Goal: Task Accomplishment & Management: Use online tool/utility

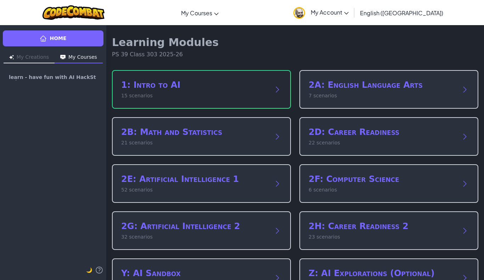
click at [194, 83] on h2 "1: Intro to AI" at bounding box center [194, 84] width 146 height 11
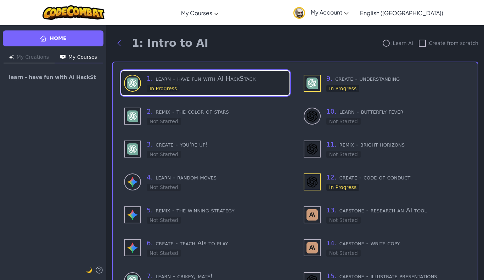
click at [196, 82] on h3 "1 . learn - have fun with AI HackStack" at bounding box center [217, 79] width 140 height 10
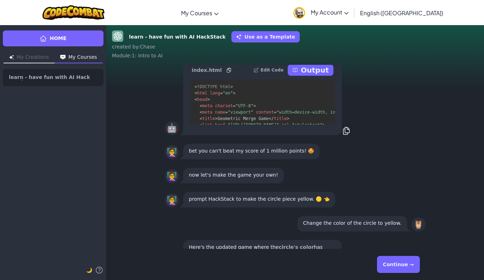
scroll to position [-113, 0]
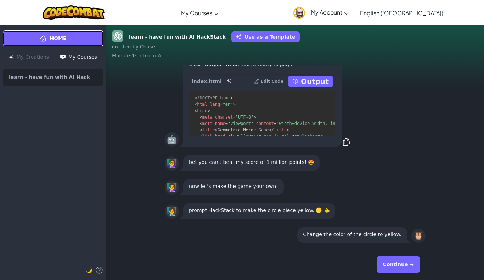
click at [40, 41] on icon at bounding box center [43, 38] width 7 height 7
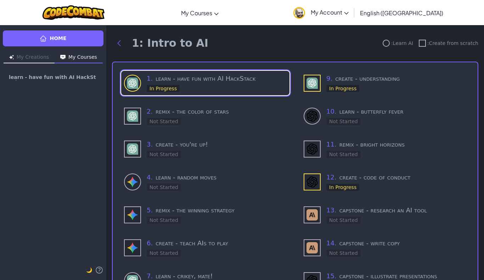
click at [429, 40] on div ": Create from scratch" at bounding box center [447, 43] width 59 height 7
click at [422, 41] on div at bounding box center [421, 43] width 7 height 7
click at [426, 41] on div at bounding box center [421, 43] width 7 height 7
click at [423, 39] on div "1: Intro to AI : Learn AI : Create from scratch" at bounding box center [295, 43] width 366 height 14
click at [426, 46] on div at bounding box center [421, 43] width 7 height 7
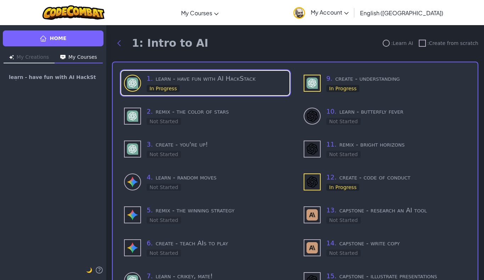
click at [423, 43] on div at bounding box center [421, 43] width 7 height 7
click at [262, 71] on div "1 . learn - have fun with AI HackStack In Progress" at bounding box center [205, 83] width 168 height 24
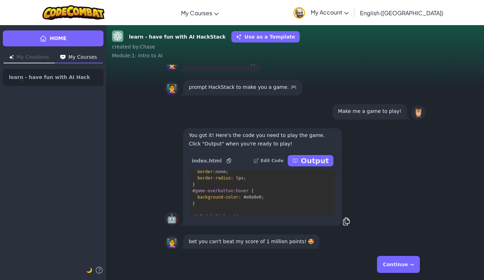
scroll to position [413, 13]
click at [255, 199] on span "#e0e0e0" at bounding box center [252, 197] width 18 height 5
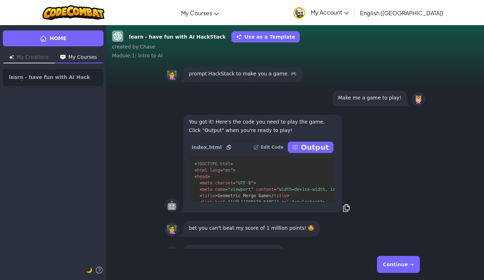
scroll to position [-178, 0]
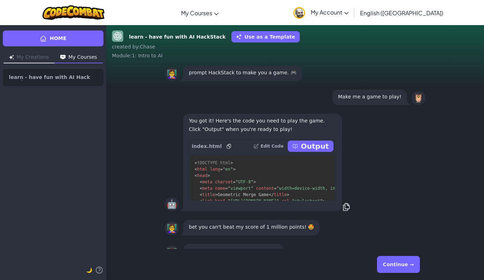
click at [318, 148] on p "Output" at bounding box center [315, 146] width 28 height 10
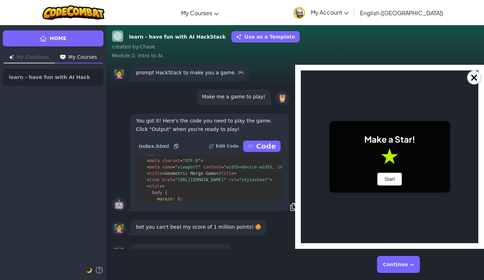
scroll to position [18, 0]
click at [268, 142] on p "Code" at bounding box center [266, 146] width 20 height 10
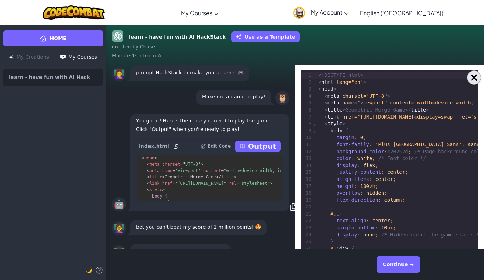
click at [471, 80] on button "×" at bounding box center [474, 77] width 14 height 14
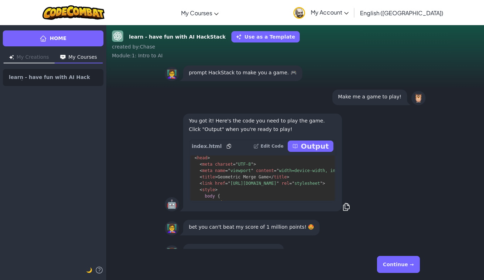
click at [317, 147] on p "Output" at bounding box center [315, 146] width 28 height 10
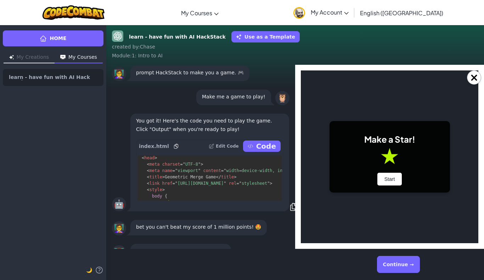
scroll to position [0, 0]
click at [391, 176] on button "Start" at bounding box center [389, 179] width 25 height 13
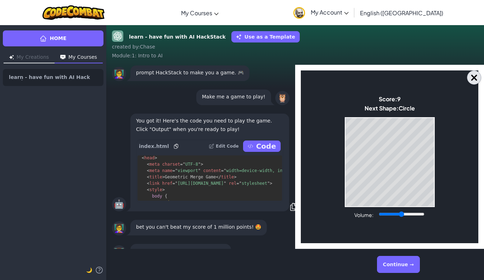
click at [480, 76] on button "×" at bounding box center [474, 77] width 14 height 14
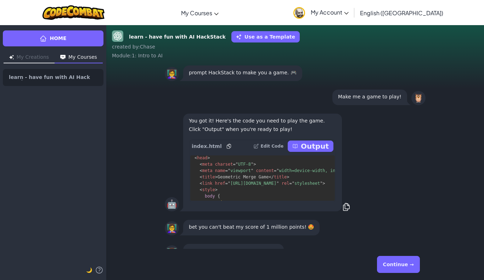
click at [473, 79] on div "👩‍🏫 prompt HackStack to make you a game. 🎮" at bounding box center [294, 73] width 377 height 24
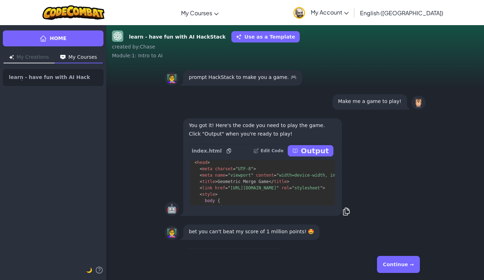
scroll to position [-184, 0]
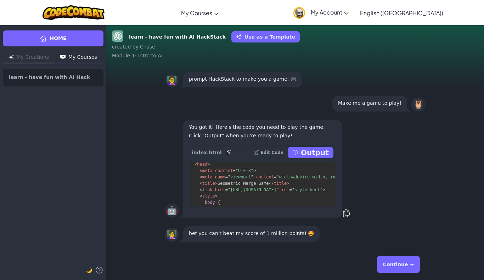
click at [321, 154] on p "Output" at bounding box center [315, 153] width 28 height 10
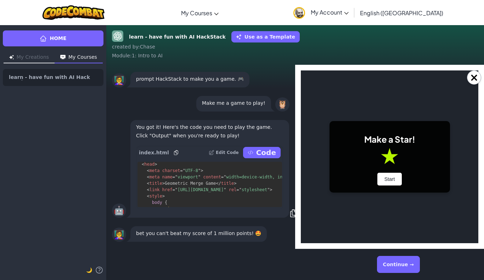
scroll to position [0, 0]
click at [392, 179] on button "Start" at bounding box center [389, 179] width 25 height 13
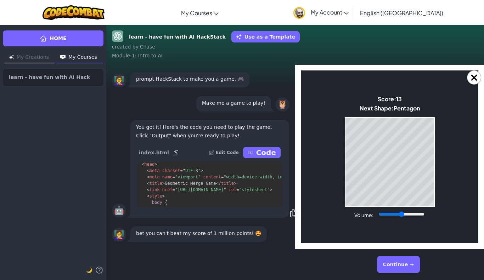
click at [441, 166] on body "Make a Star! Start Score: 13 Next Shape: [GEOGRAPHIC_DATA] Game Over Your stack…" at bounding box center [389, 156] width 177 height 173
click at [440, 166] on body "Make a Star! Start Score: 13 Next Shape: [GEOGRAPHIC_DATA] Game Over Your stack…" at bounding box center [389, 156] width 177 height 173
click at [440, 167] on body "Make a Star! Start Score: 13 Next Shape: [GEOGRAPHIC_DATA] Game Over Your stack…" at bounding box center [389, 156] width 177 height 173
click at [440, 170] on body "Make a Star! Start Score: 13 Next Shape: [GEOGRAPHIC_DATA] Game Over Your stack…" at bounding box center [389, 156] width 177 height 173
click at [441, 172] on body "Make a Star! Start Score: 13 Next Shape: [GEOGRAPHIC_DATA] Game Over Your stack…" at bounding box center [389, 156] width 177 height 173
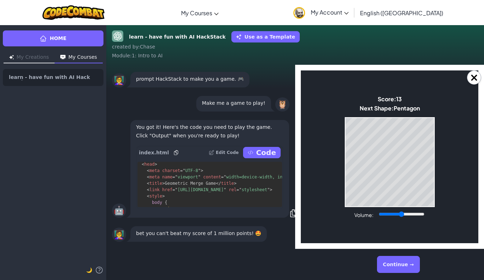
click at [440, 173] on body "Make a Star! Start Score: 13 Next Shape: [GEOGRAPHIC_DATA] Game Over Your stack…" at bounding box center [389, 156] width 177 height 173
click at [439, 173] on body "Make a Star! Start Score: 13 Next Shape: [GEOGRAPHIC_DATA] Game Over Your stack…" at bounding box center [389, 156] width 177 height 173
click at [438, 171] on body "Make a Star! Start Score: 13 Next Shape: [GEOGRAPHIC_DATA] Game Over Your stack…" at bounding box center [389, 156] width 177 height 173
click at [434, 171] on div "Game Over Your stack reached the top! Restart" at bounding box center [389, 162] width 90 height 90
click at [434, 172] on div "Game Over Your stack reached the top! Restart" at bounding box center [389, 162] width 90 height 90
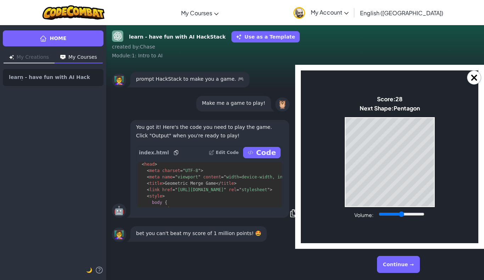
click at [434, 192] on div "Game Over Your stack reached the top! Restart" at bounding box center [389, 162] width 90 height 90
click at [434, 191] on div "Game Over Your stack reached the top! Restart" at bounding box center [389, 162] width 90 height 90
click at [450, 198] on body "Make a Star! Start Score: 33 Next Shape: Hexagon Game Over Your stack reached t…" at bounding box center [389, 156] width 177 height 173
click at [441, 193] on body "Make a Star! Start Score: 33 Next Shape: Hexagon Game Over Your stack reached t…" at bounding box center [389, 156] width 177 height 173
click at [439, 193] on body "Make a Star! Start Score: 33 Next Shape: [GEOGRAPHIC_DATA] Game Over Your stack…" at bounding box center [389, 156] width 177 height 173
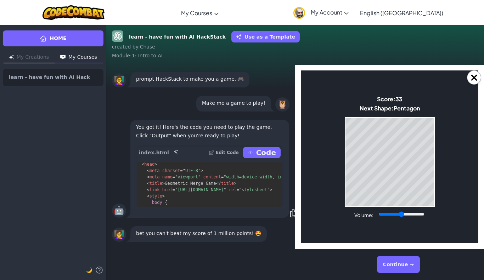
click at [439, 195] on body "Make a Star! Start Score: 33 Next Shape: [GEOGRAPHIC_DATA] Game Over Your stack…" at bounding box center [389, 156] width 177 height 173
click at [434, 194] on div "Game Over Your stack reached the top! Restart" at bounding box center [389, 162] width 90 height 90
click at [434, 168] on div "Game Over Your stack reached the top! Restart" at bounding box center [389, 162] width 90 height 90
click at [434, 192] on div "Game Over Your stack reached the top! Restart" at bounding box center [389, 162] width 90 height 90
click at [434, 193] on div "Game Over Your stack reached the top! Restart" at bounding box center [389, 162] width 90 height 90
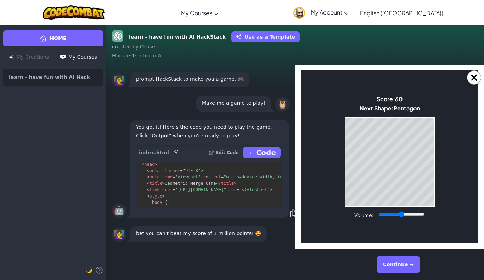
click at [438, 190] on body "Make a Star! Start Score: 60 Next Shape: [GEOGRAPHIC_DATA] Game Over Your stack…" at bounding box center [389, 156] width 177 height 173
click at [440, 188] on body "Make a Star! Start Score: 63 Next Shape: [GEOGRAPHIC_DATA] Game Over Your stack…" at bounding box center [389, 156] width 177 height 173
click at [440, 189] on body "Make a Star! Start Score: 66 Next Shape: [GEOGRAPHIC_DATA] Game Over Your stack…" at bounding box center [389, 156] width 177 height 173
click at [441, 185] on body "Make a Star! Start Score: 73 Next Shape: [GEOGRAPHIC_DATA] Game Over Your stack…" at bounding box center [389, 156] width 177 height 173
click at [469, 72] on button "×" at bounding box center [474, 77] width 14 height 14
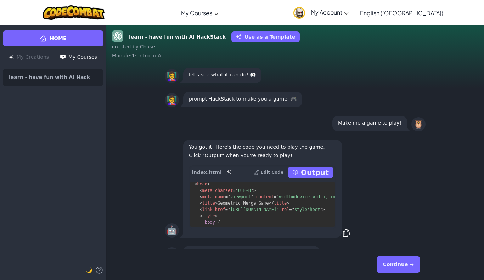
scroll to position [-206, 0]
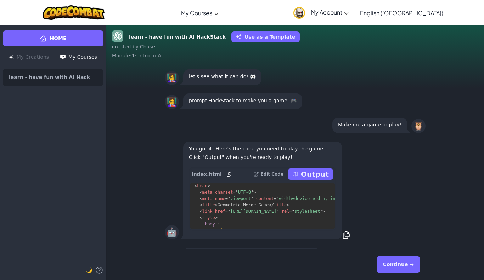
click at [309, 185] on pre "<! DOCTYPE html > < html lang = " en " > < head > < meta charset = " UTF-8 " > …" at bounding box center [262, 205] width 144 height 45
click at [309, 178] on p "Output" at bounding box center [315, 174] width 28 height 10
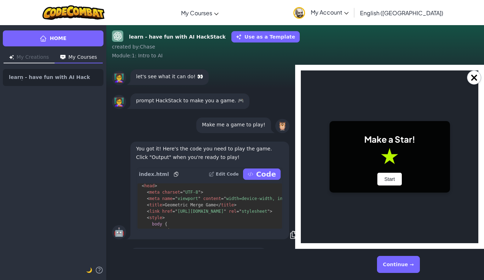
scroll to position [0, 0]
click at [311, 169] on body "Make a Star! Start Score: 0 Next Shape: Circle Game Over Your stack reached the…" at bounding box center [389, 156] width 177 height 173
click at [384, 178] on button "Start" at bounding box center [389, 179] width 25 height 13
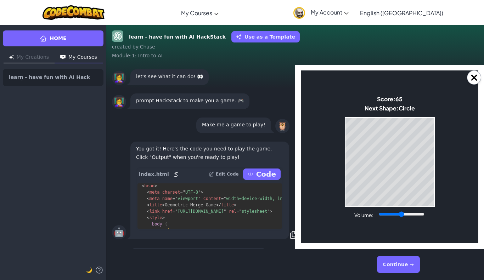
click at [410, 206] on div "Game Over Your stack reached the top! Restart" at bounding box center [389, 162] width 90 height 90
click at [410, 207] on div "Game Over Your stack reached the top! Restart" at bounding box center [389, 162] width 90 height 90
click at [412, 207] on div "Game Over Your stack reached the top! Restart" at bounding box center [389, 162] width 90 height 90
click at [428, 207] on div "Game Over Your stack reached the top! Restart" at bounding box center [389, 162] width 90 height 90
type input "0.77"
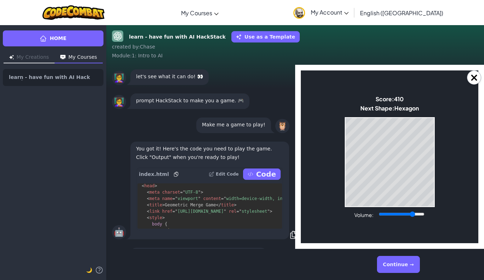
click at [406, 206] on div "Game Over Your stack reached the top! Restart" at bounding box center [389, 162] width 90 height 90
click at [406, 207] on div "Game Over Your stack reached the top! Restart" at bounding box center [389, 162] width 90 height 90
click at [451, 40] on div "learn - have fun with AI HackStack Use as a Template" at bounding box center [295, 36] width 366 height 13
click at [471, 73] on button "×" at bounding box center [474, 77] width 14 height 14
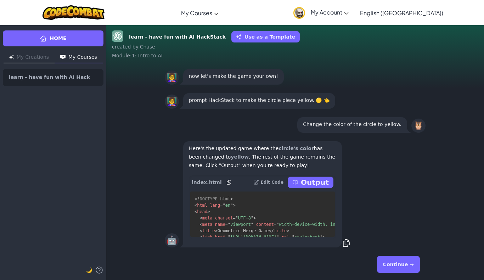
scroll to position [-2, 0]
click at [304, 180] on button "Output" at bounding box center [310, 181] width 46 height 11
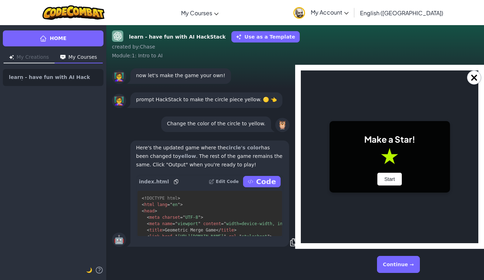
scroll to position [0, 0]
click at [390, 178] on button "Start" at bounding box center [389, 179] width 25 height 13
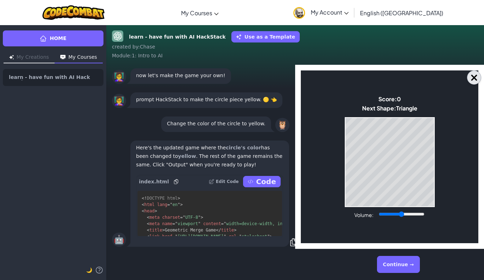
click at [471, 77] on button "×" at bounding box center [474, 77] width 14 height 14
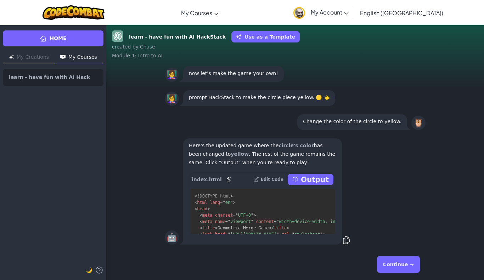
click at [404, 261] on button "Continue →" at bounding box center [398, 264] width 43 height 17
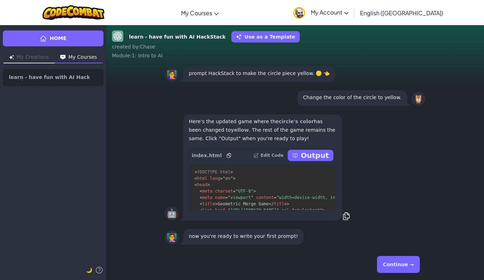
click at [404, 261] on button "Continue →" at bounding box center [398, 264] width 43 height 17
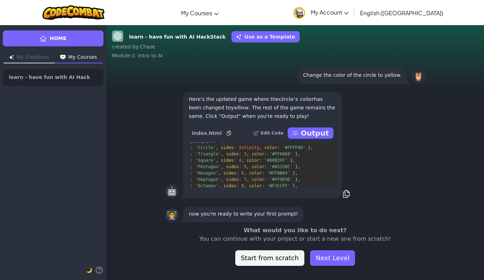
scroll to position [1060, 34]
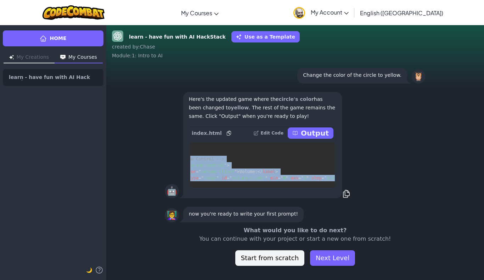
drag, startPoint x: 281, startPoint y: 148, endPoint x: 293, endPoint y: 148, distance: 12.0
click at [293, 148] on pre "<! DOCTYPE html > < html lang = " en " > < head > < meta charset = " UTF-8 " > …" at bounding box center [262, 164] width 144 height 45
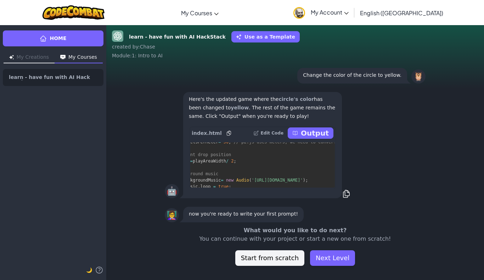
scroll to position [0, 0]
click at [376, 173] on div "🤖 Here's the updated game where the circle's color has been changed to yellow .…" at bounding box center [295, 144] width 261 height 109
click at [311, 131] on p "Output" at bounding box center [315, 133] width 28 height 10
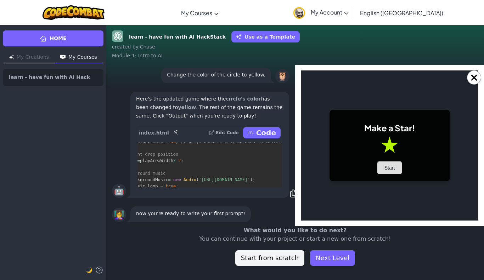
click at [393, 170] on button "Start" at bounding box center [389, 167] width 25 height 13
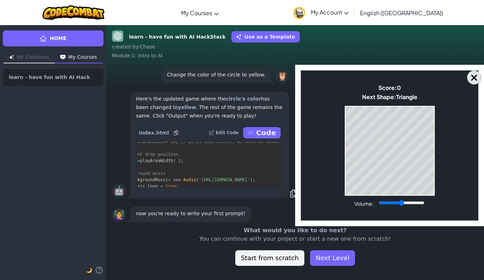
click at [474, 75] on button "×" at bounding box center [474, 77] width 14 height 14
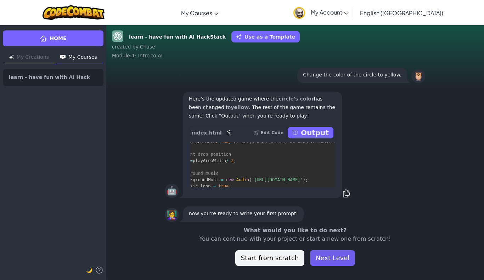
click at [331, 256] on button "Next Level" at bounding box center [332, 258] width 45 height 16
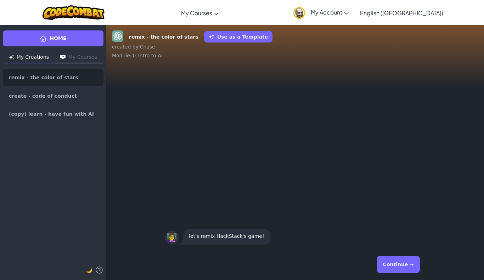
click at [397, 262] on button "Continue →" at bounding box center [398, 264] width 43 height 17
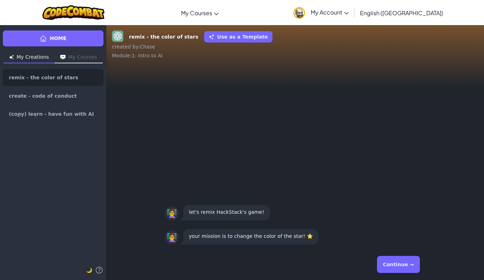
click at [397, 262] on button "Continue →" at bounding box center [398, 264] width 43 height 17
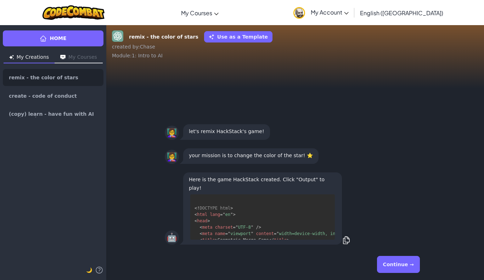
click at [395, 263] on button "Continue →" at bounding box center [398, 264] width 43 height 17
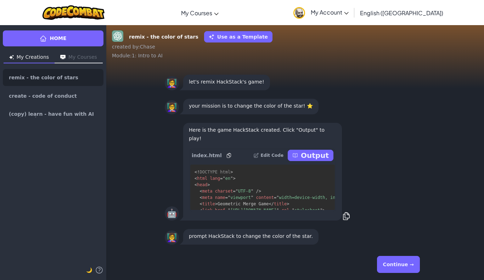
click at [398, 267] on button "Continue →" at bounding box center [398, 264] width 43 height 17
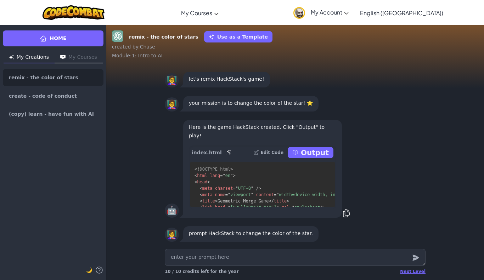
type textarea "x"
type textarea "c"
type textarea "x"
type textarea "ch"
type textarea "x"
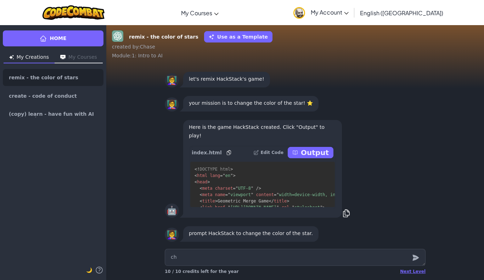
type textarea "cha"
type textarea "x"
type textarea "chan"
type textarea "x"
type textarea "[PERSON_NAME]"
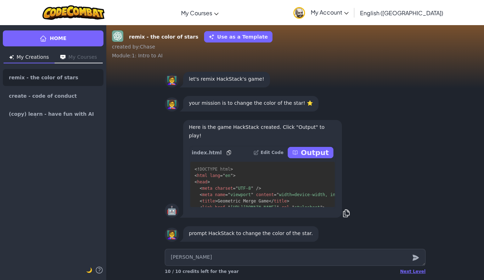
type textarea "x"
type textarea "change"
type textarea "x"
type textarea "change"
type textarea "x"
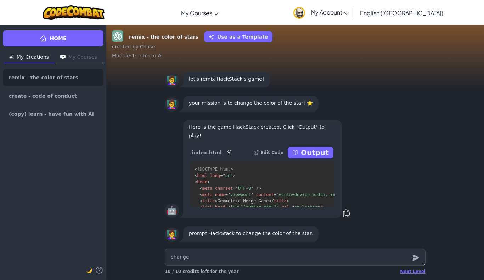
type textarea "change t"
type textarea "x"
type textarea "change th"
type textarea "x"
type textarea "change the"
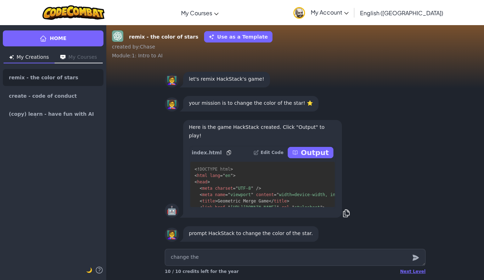
type textarea "x"
type textarea "change the"
type textarea "x"
type textarea "change the s"
type textarea "x"
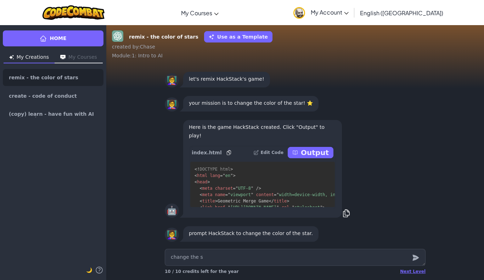
type textarea "change the st"
type textarea "x"
type textarea "change the sta"
type textarea "x"
type textarea "change the star"
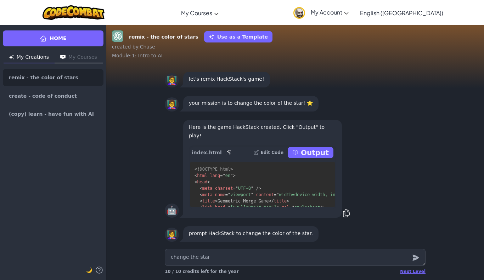
type textarea "x"
type textarea "change the star t"
type textarea "x"
type textarea "change the star to"
type textarea "x"
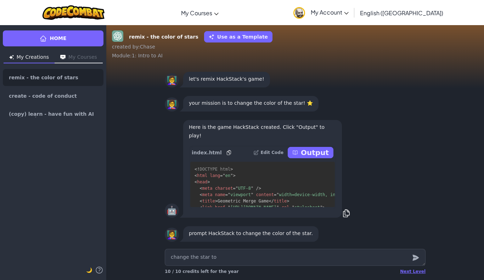
type textarea "change the star to"
type textarea "x"
type textarea "change the star to b"
type textarea "x"
type textarea "change the star to bl"
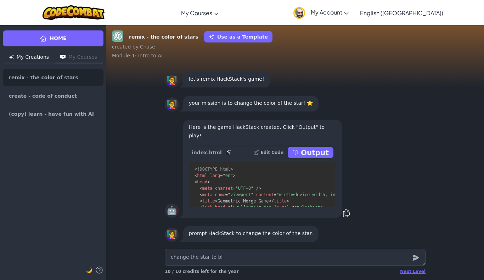
type textarea "x"
type textarea "change the star to blu"
type textarea "x"
type textarea "change the star to blue"
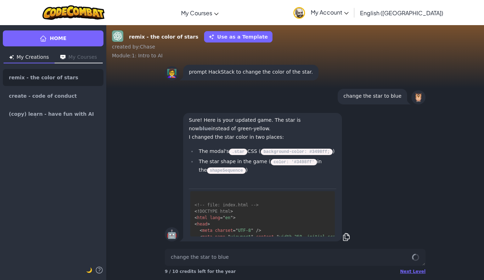
scroll to position [3404, 0]
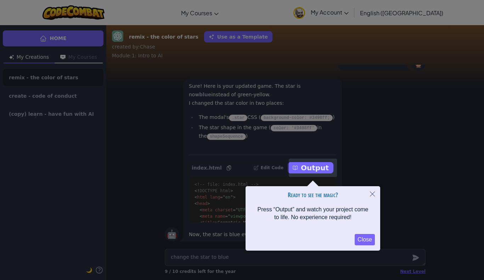
click at [365, 240] on button "Close" at bounding box center [364, 239] width 20 height 11
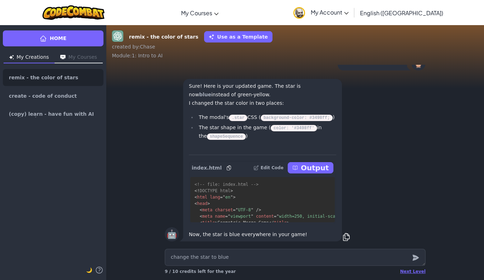
click at [314, 168] on p "Output" at bounding box center [315, 168] width 28 height 10
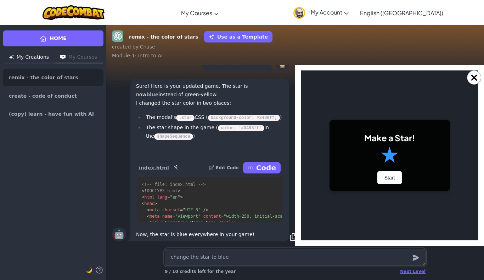
scroll to position [0, 0]
click at [480, 175] on div "×" at bounding box center [389, 155] width 189 height 181
click at [386, 177] on button "Start" at bounding box center [389, 177] width 25 height 13
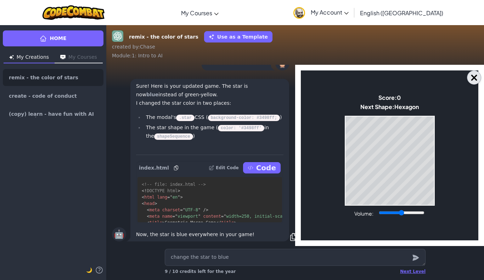
click at [476, 77] on button "×" at bounding box center [474, 77] width 14 height 14
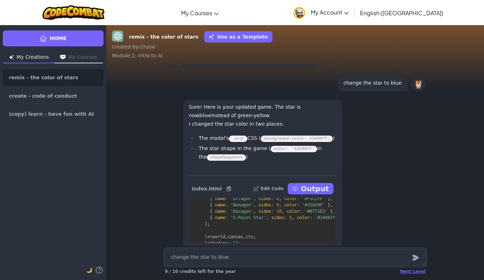
scroll to position [-28, 0]
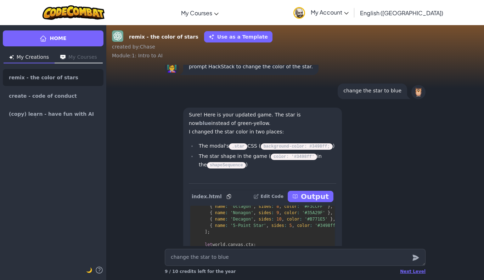
click at [316, 195] on p "Output" at bounding box center [315, 197] width 28 height 10
type textarea "x"
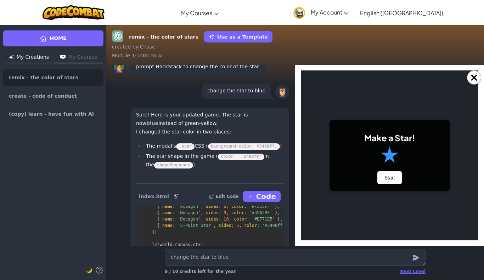
scroll to position [0, 0]
click at [378, 181] on button "Start" at bounding box center [389, 177] width 25 height 13
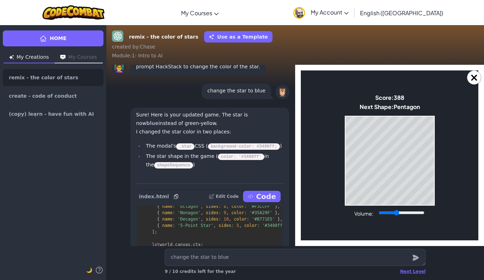
type input "0.38"
